Goal: Transaction & Acquisition: Obtain resource

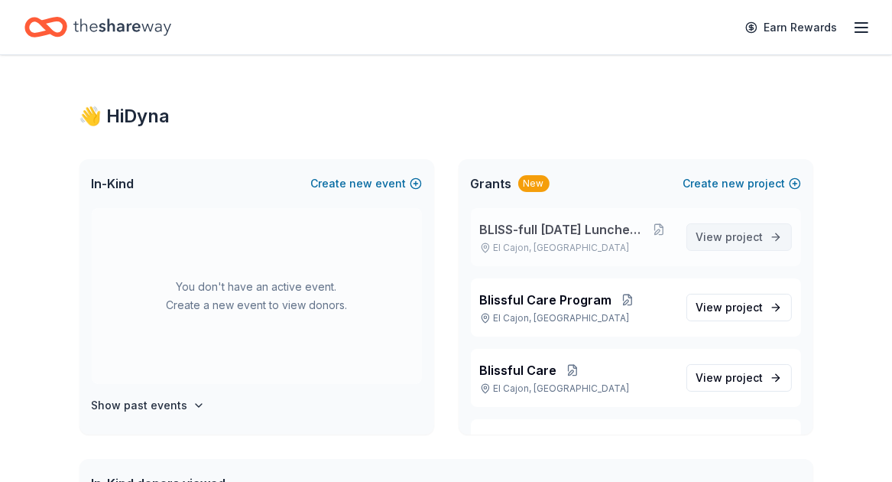
click at [726, 239] on span "project" at bounding box center [744, 236] width 37 height 13
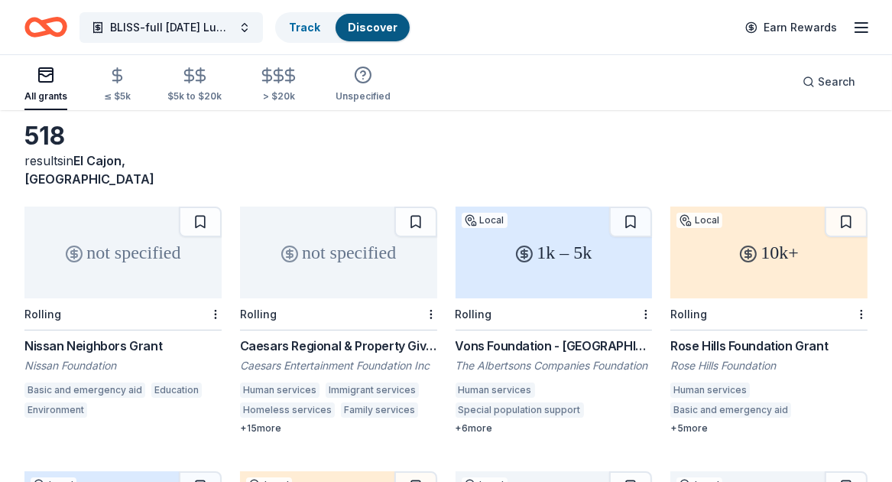
scroll to position [76, 0]
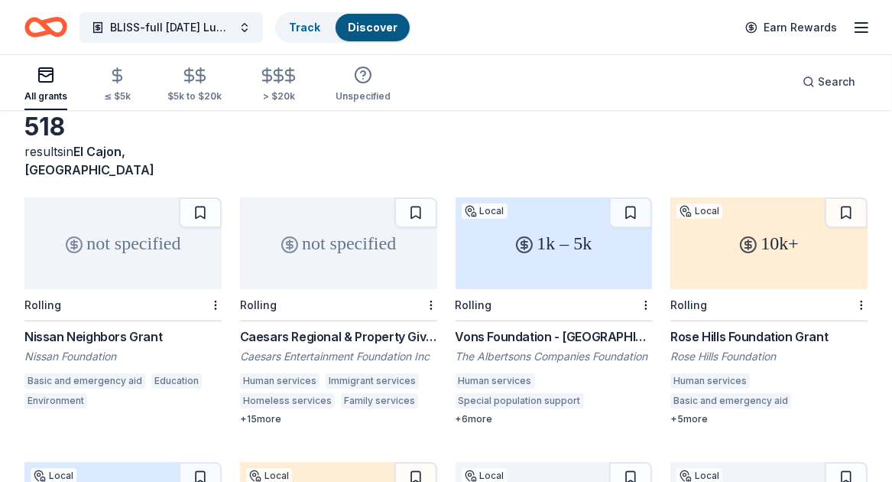
click at [547, 327] on div "Vons Foundation - [GEOGRAPHIC_DATA][US_STATE]" at bounding box center [554, 336] width 197 height 18
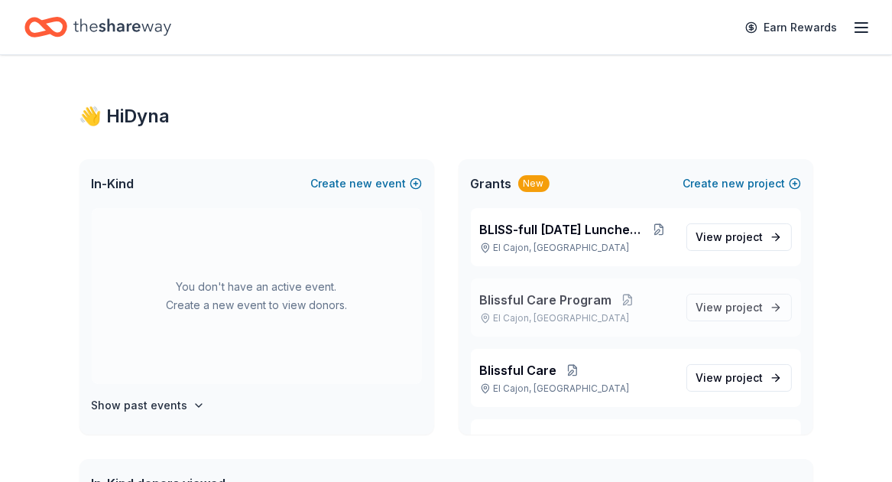
click at [571, 297] on span "Blissful Care Program" at bounding box center [546, 299] width 132 height 18
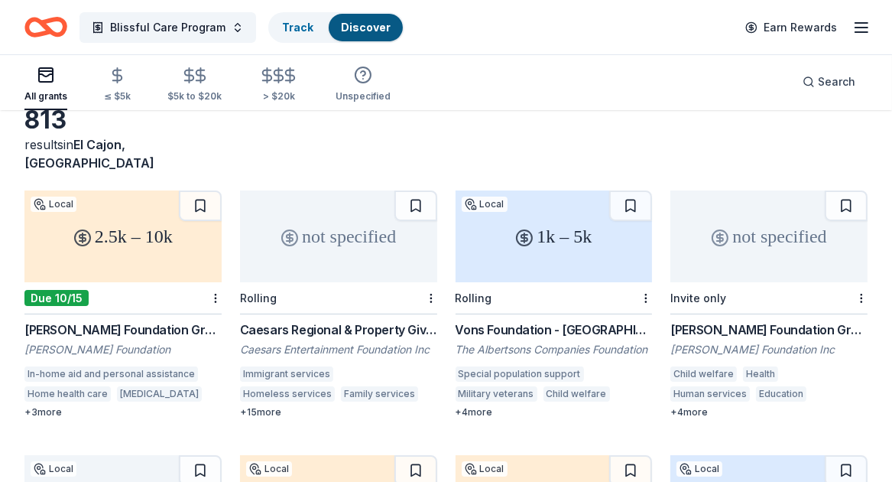
scroll to position [153, 0]
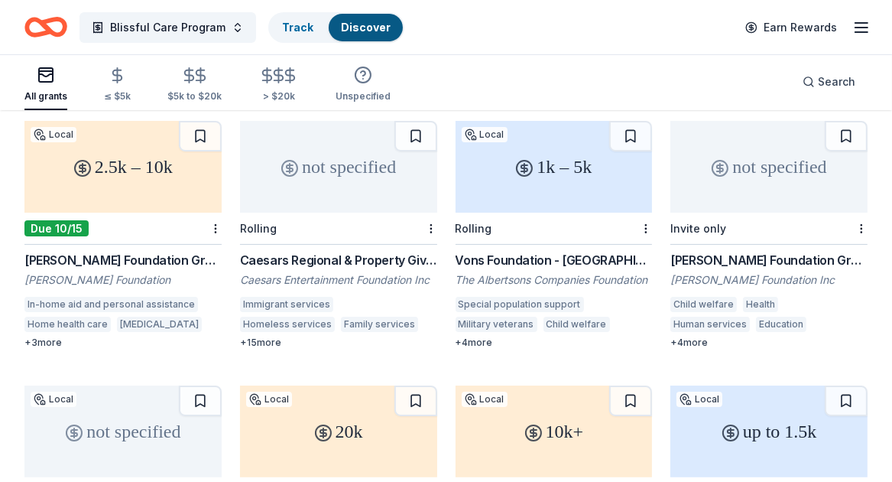
click at [731, 251] on div "F.M. Kirby Foundation Grant" at bounding box center [768, 260] width 197 height 18
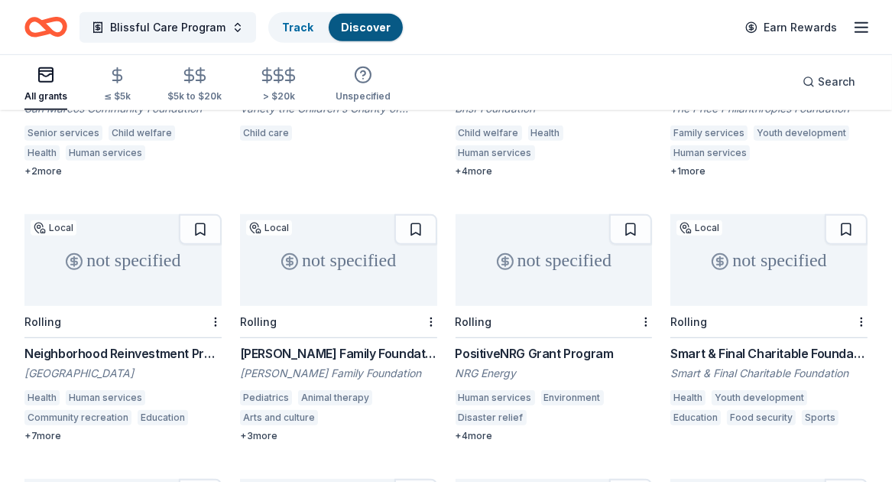
scroll to position [994, 0]
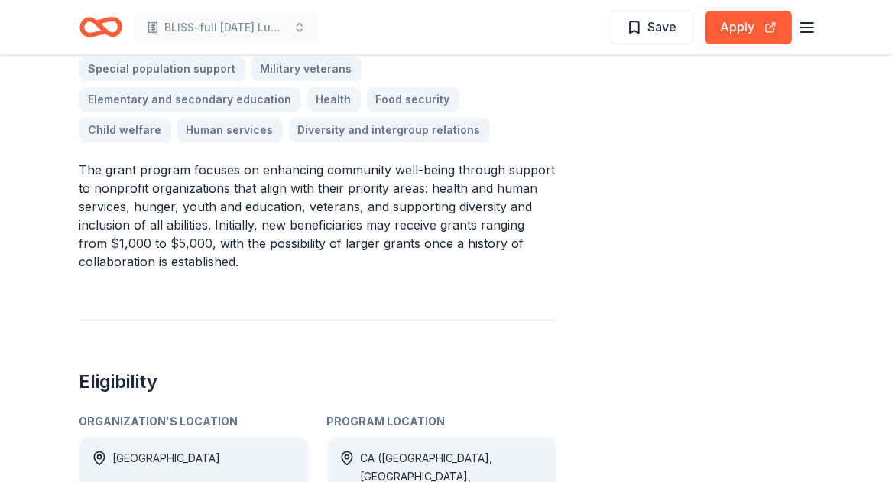
scroll to position [611, 0]
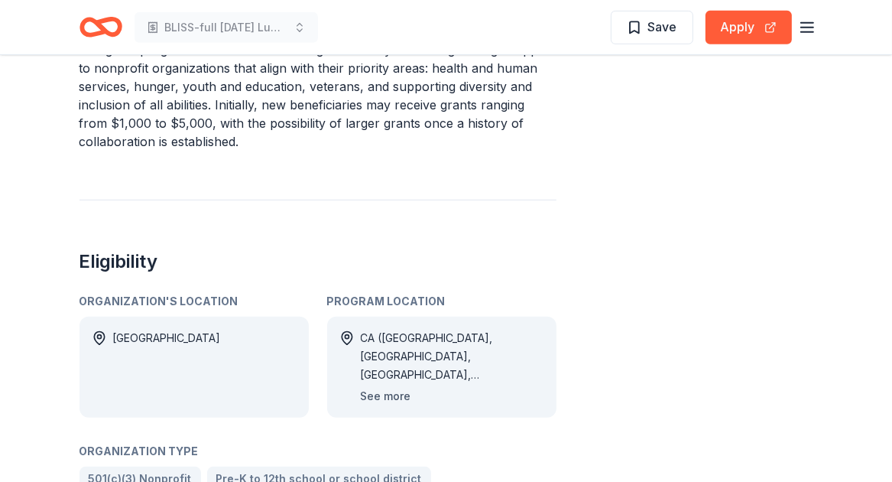
click at [392, 387] on button "See more" at bounding box center [386, 396] width 50 height 18
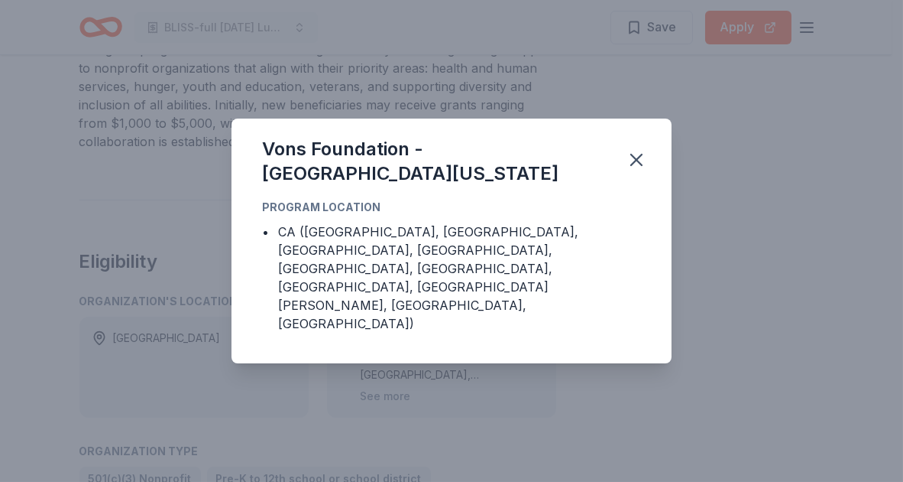
click at [480, 354] on div "Vons Foundation - [GEOGRAPHIC_DATA][US_STATE] Program Location • CA ([GEOGRAPHI…" at bounding box center [451, 241] width 903 height 482
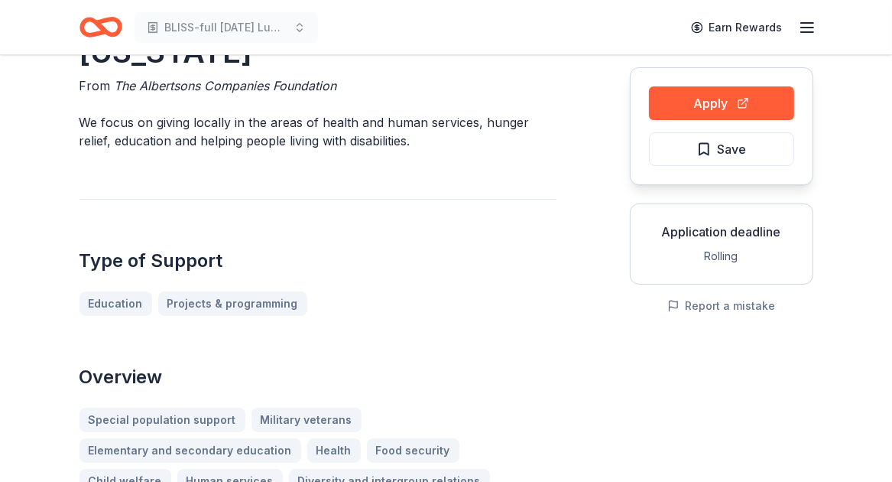
scroll to position [76, 0]
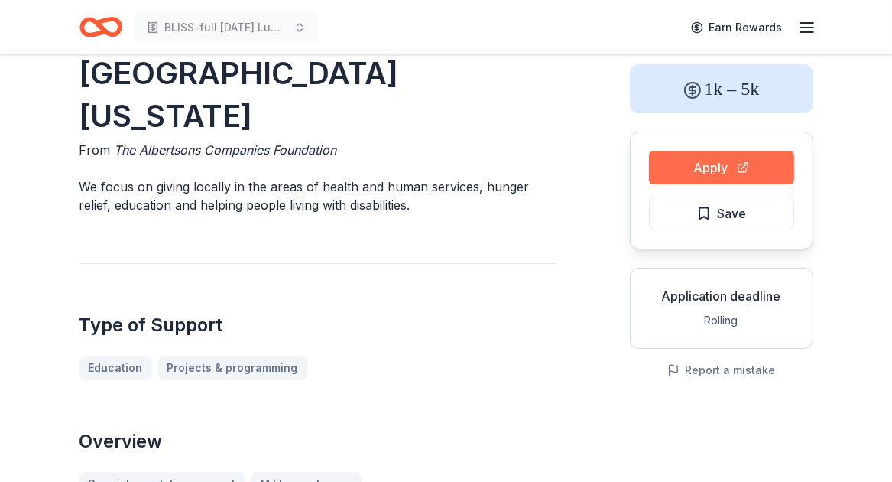
click at [715, 164] on button "Apply" at bounding box center [721, 168] width 145 height 34
